Goal: Task Accomplishment & Management: Manage account settings

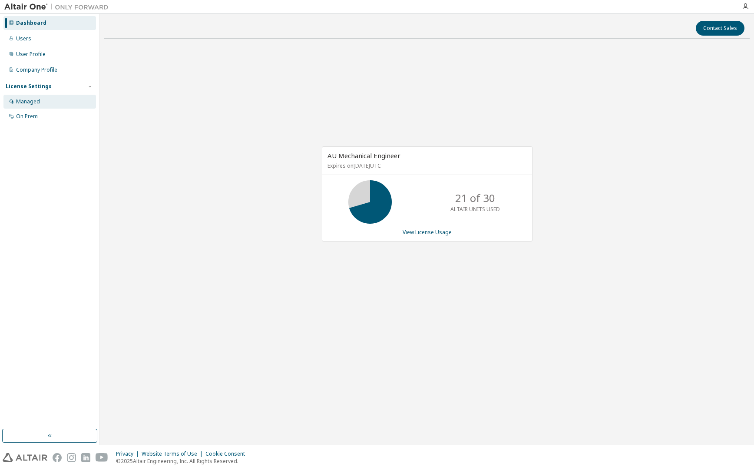
click at [36, 102] on div "Managed" at bounding box center [28, 101] width 24 height 7
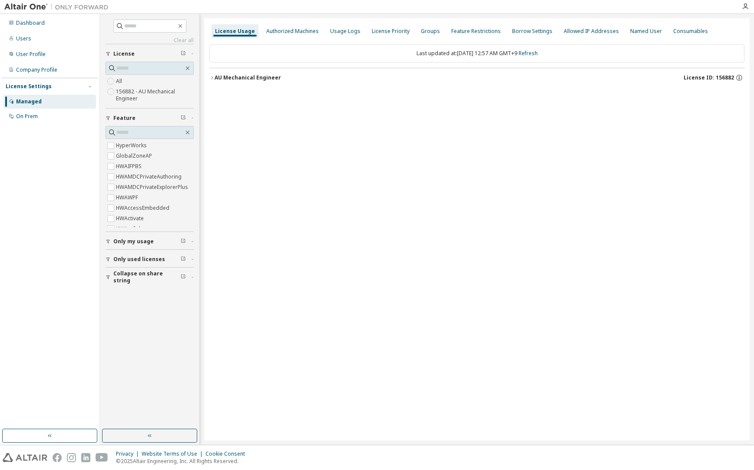
click at [214, 79] on icon "button" at bounding box center [211, 77] width 5 height 5
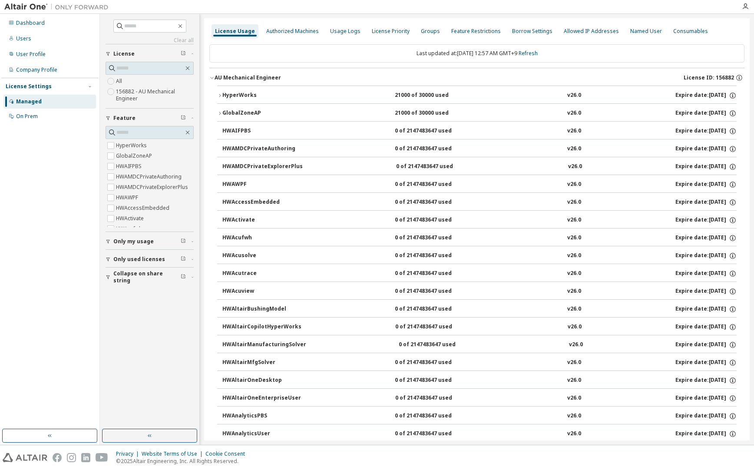
click at [222, 95] on icon "button" at bounding box center [219, 95] width 5 height 5
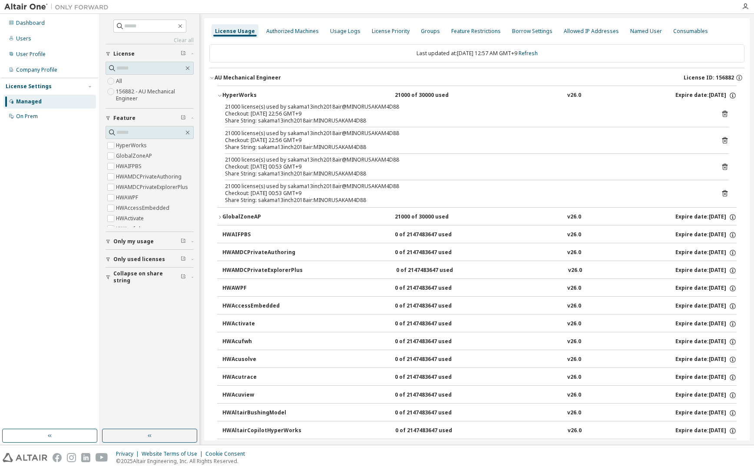
click at [721, 115] on icon at bounding box center [725, 114] width 8 height 8
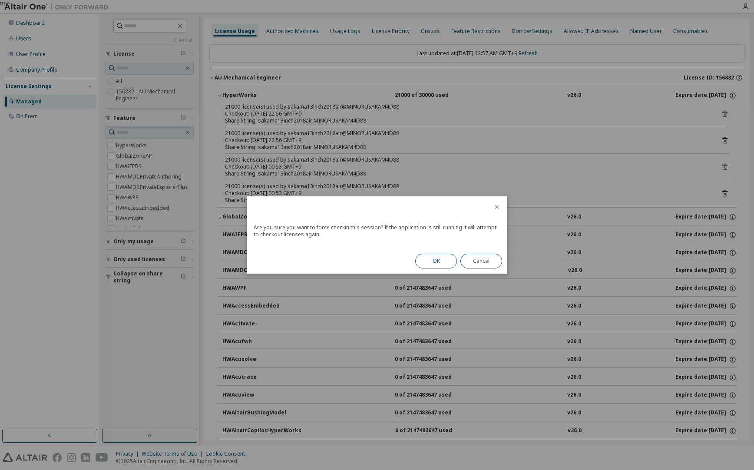
click at [433, 263] on button "OK" at bounding box center [436, 261] width 42 height 15
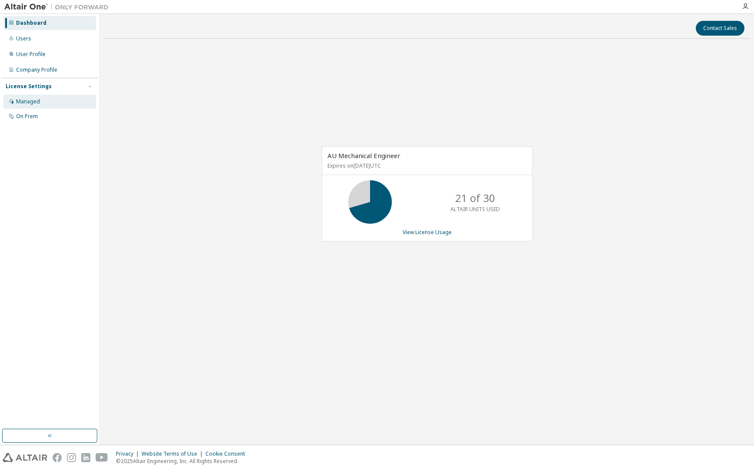
click at [31, 100] on div "Managed" at bounding box center [28, 101] width 24 height 7
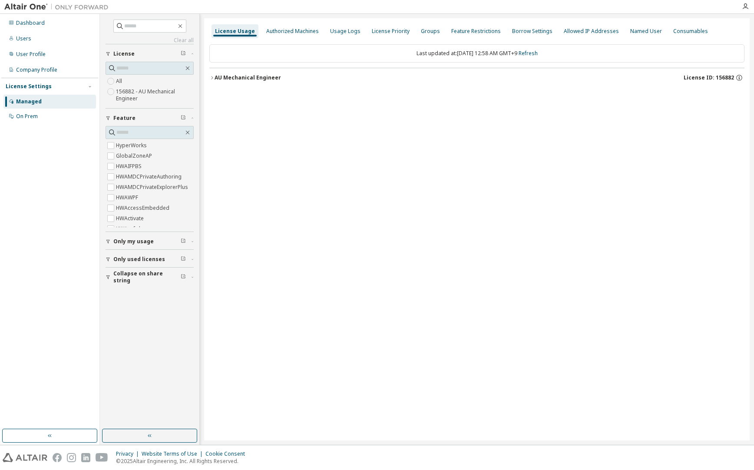
click at [216, 76] on div "AU Mechanical Engineer" at bounding box center [248, 77] width 66 height 7
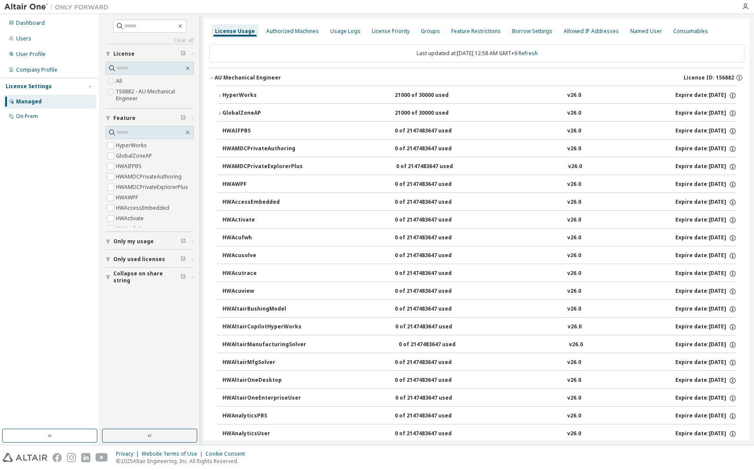
click at [221, 96] on icon "button" at bounding box center [219, 95] width 5 height 5
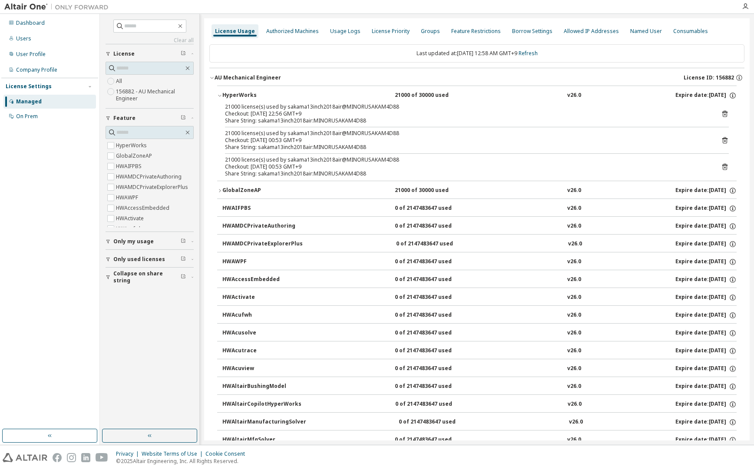
click at [722, 166] on icon at bounding box center [724, 167] width 5 height 7
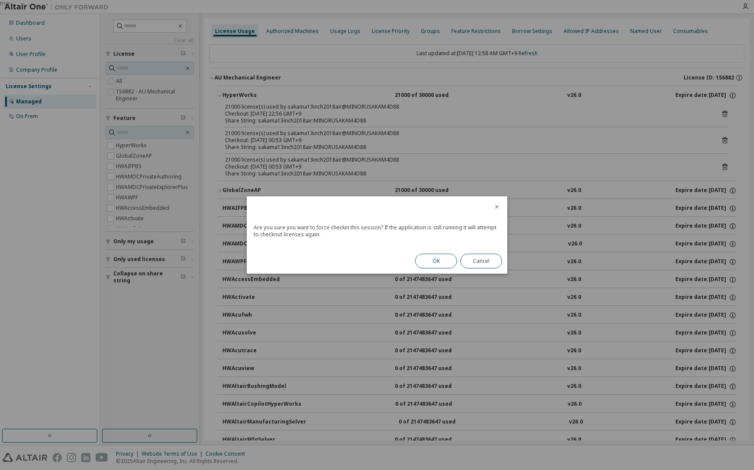
click at [446, 259] on button "OK" at bounding box center [436, 261] width 42 height 15
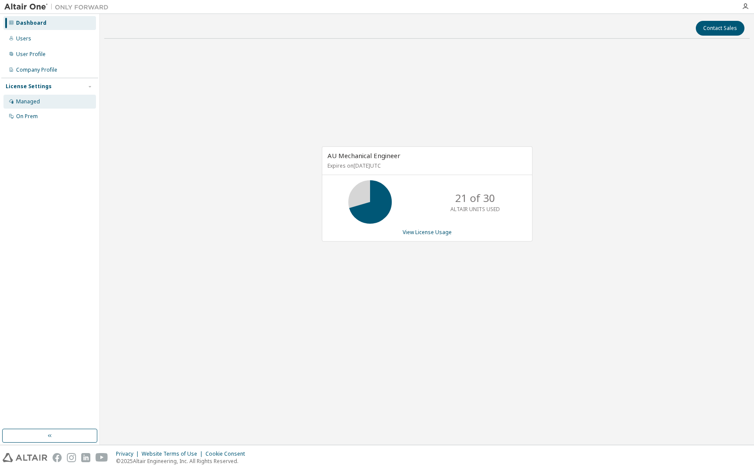
click at [29, 105] on div "Managed" at bounding box center [28, 101] width 24 height 7
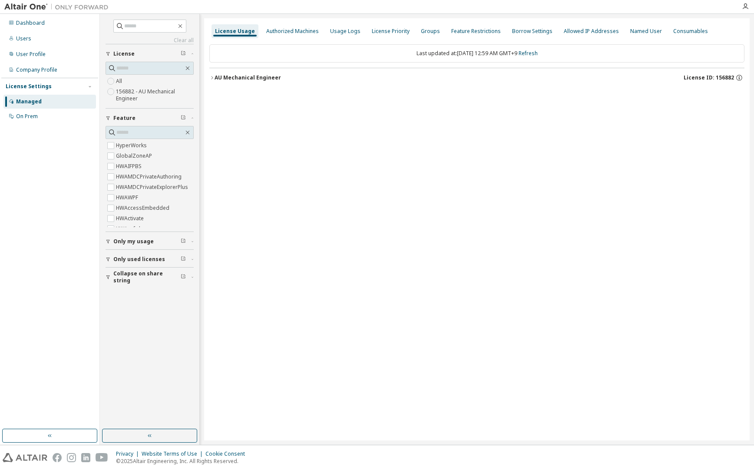
click at [214, 77] on icon "button" at bounding box center [211, 77] width 5 height 5
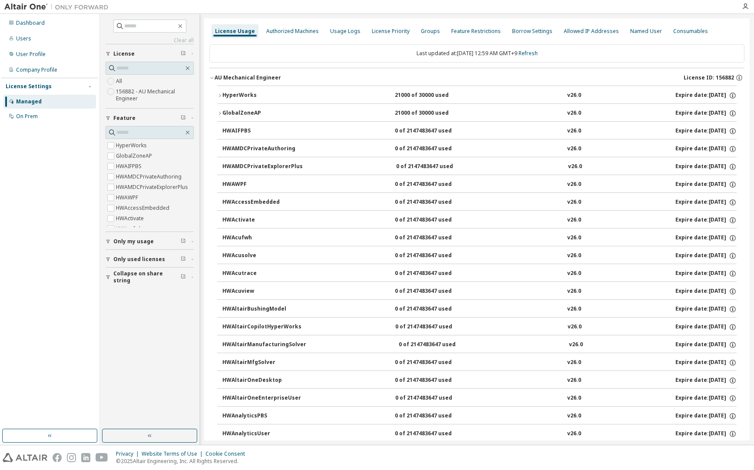
click at [223, 95] on div "HyperWorks" at bounding box center [261, 96] width 78 height 8
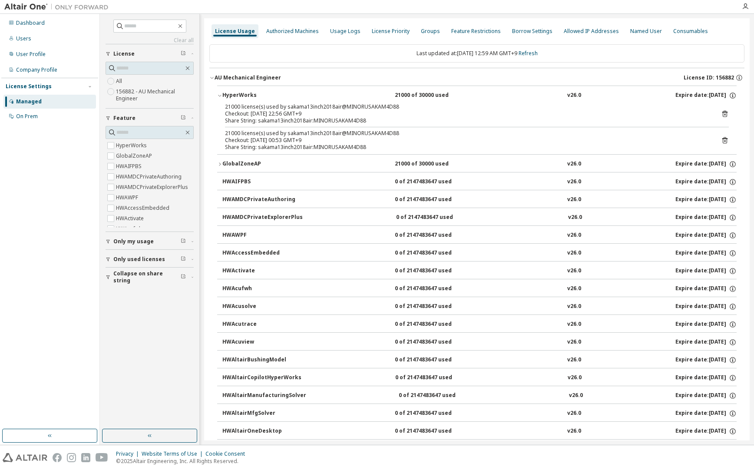
click at [721, 140] on icon at bounding box center [725, 140] width 8 height 8
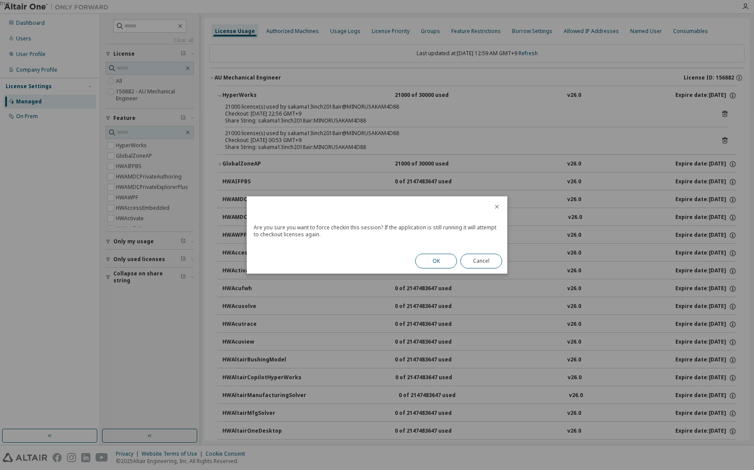
click at [451, 258] on button "OK" at bounding box center [436, 261] width 42 height 15
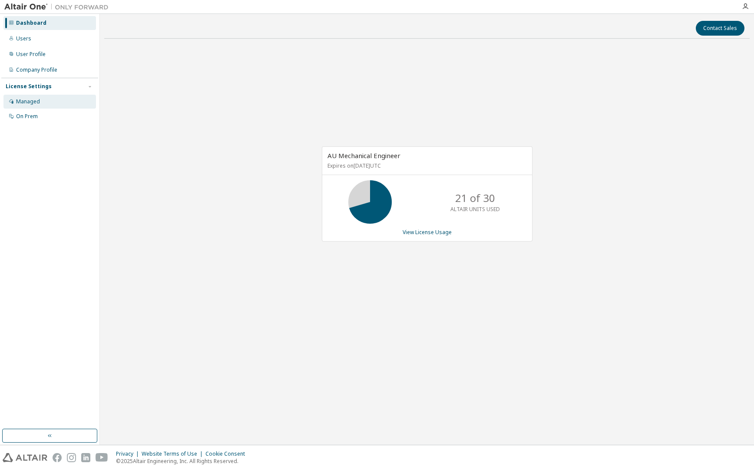
click at [38, 102] on div "Managed" at bounding box center [28, 101] width 24 height 7
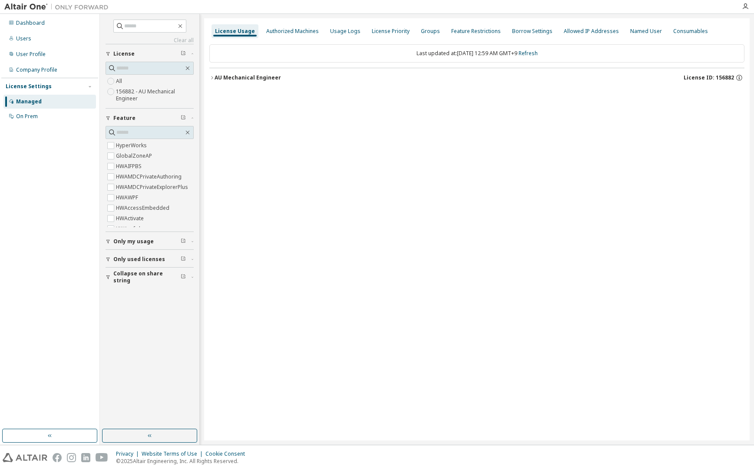
click at [214, 76] on icon "button" at bounding box center [211, 77] width 5 height 5
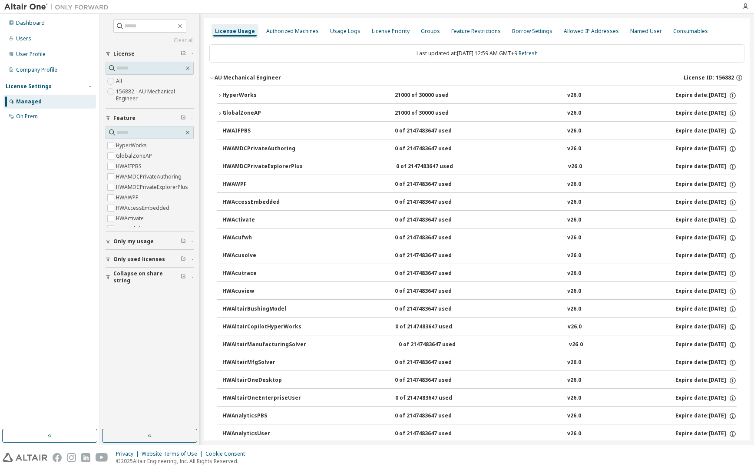
click at [222, 97] on div "HyperWorks" at bounding box center [261, 96] width 78 height 8
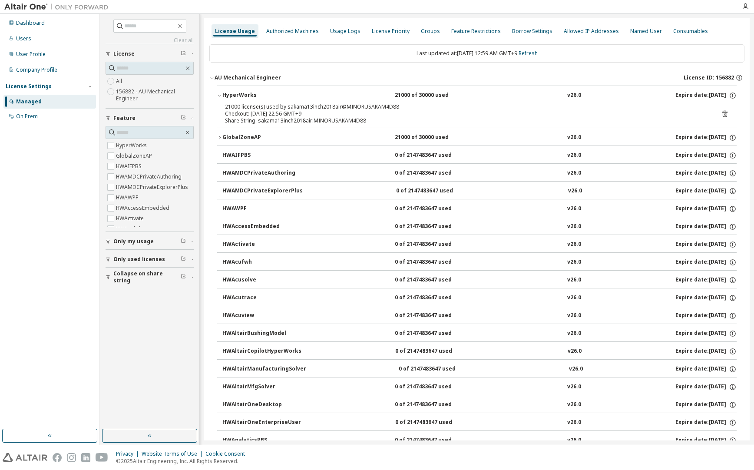
click at [722, 112] on icon at bounding box center [724, 114] width 5 height 7
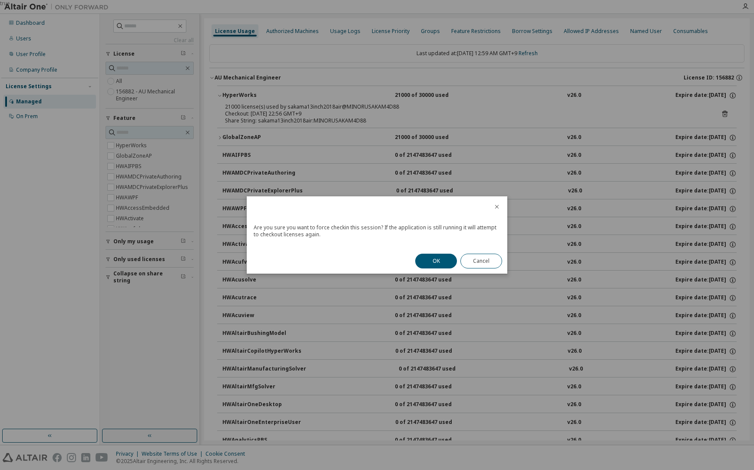
click at [435, 258] on button "OK" at bounding box center [436, 261] width 42 height 15
